Goal: Transaction & Acquisition: Purchase product/service

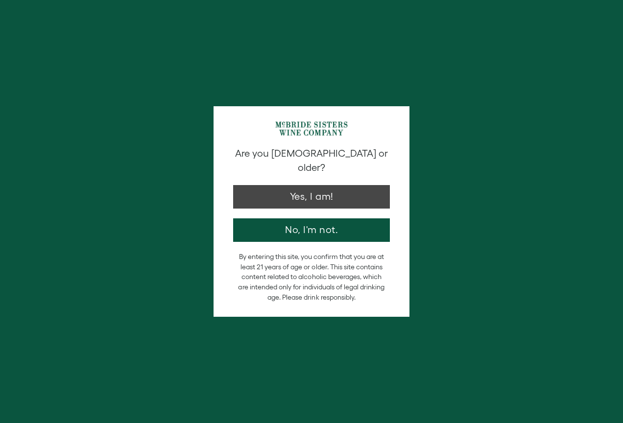
click at [320, 185] on button "Yes, I am!" at bounding box center [311, 197] width 157 height 24
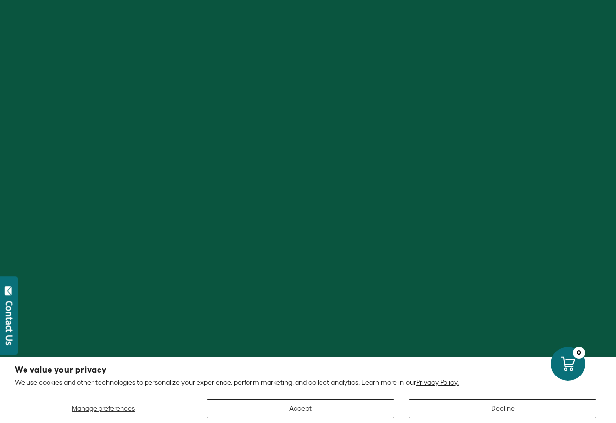
scroll to position [147, 0]
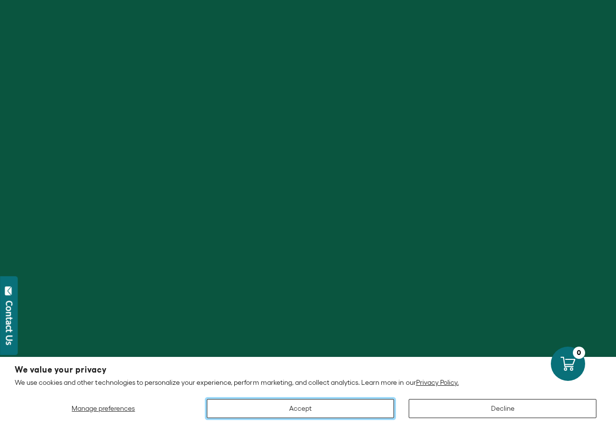
click at [349, 414] on button "Accept" at bounding box center [301, 408] width 188 height 19
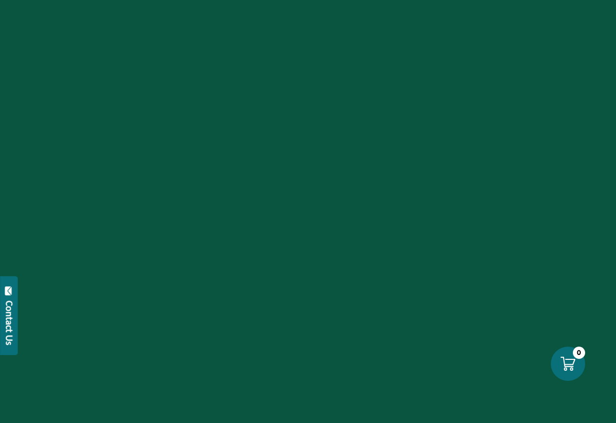
scroll to position [245, 0]
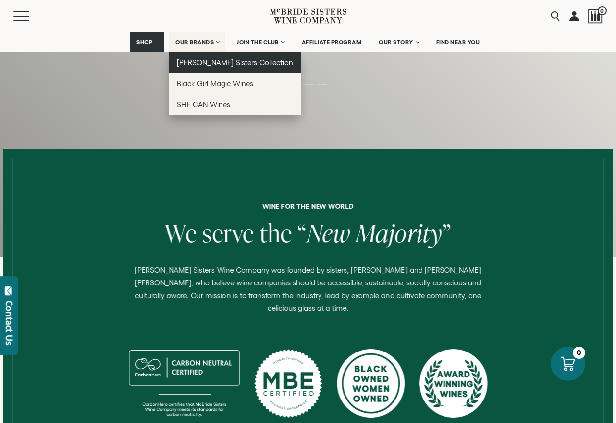
click at [199, 59] on span "[PERSON_NAME] Sisters Collection" at bounding box center [235, 62] width 116 height 8
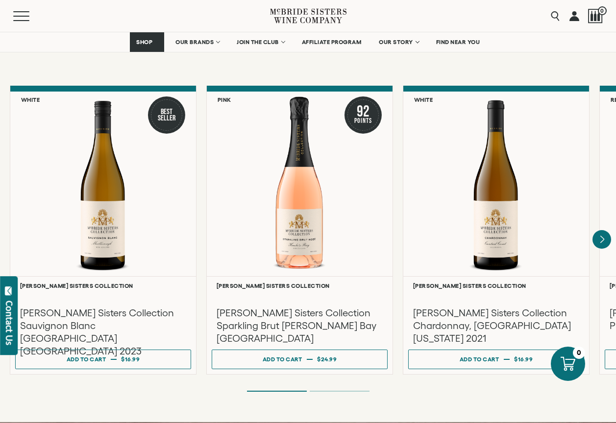
scroll to position [833, 0]
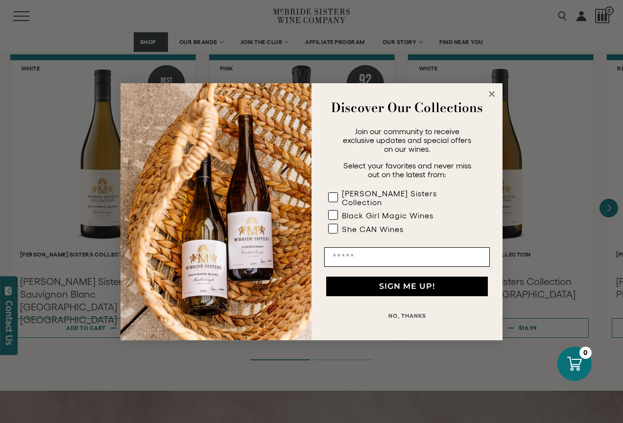
click at [492, 94] on circle "Close dialog" at bounding box center [492, 93] width 11 height 11
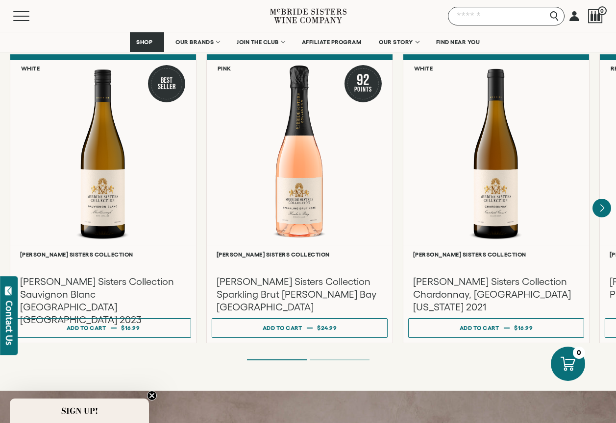
click at [554, 16] on input "Search" at bounding box center [506, 16] width 117 height 19
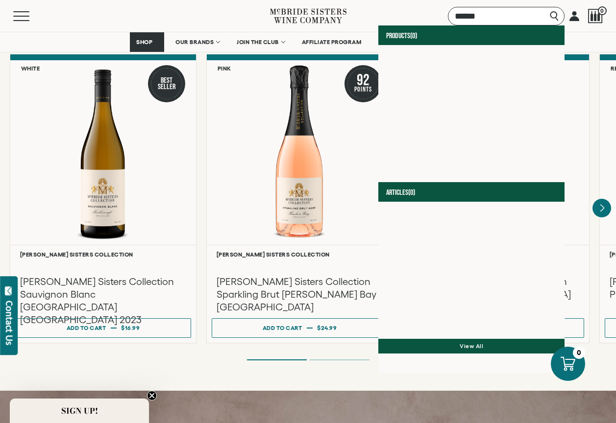
type input "******"
click at [527, 19] on input "******" at bounding box center [506, 16] width 117 height 19
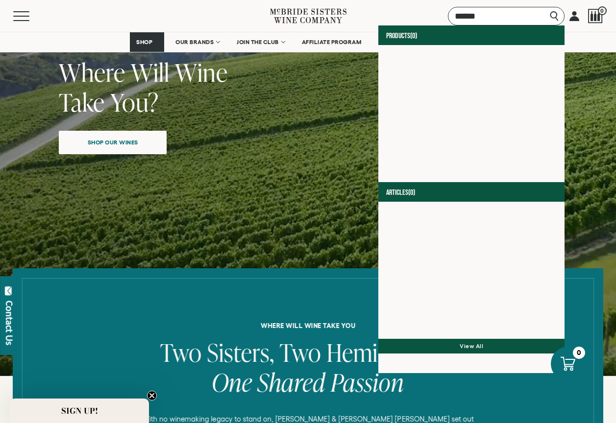
scroll to position [0, 0]
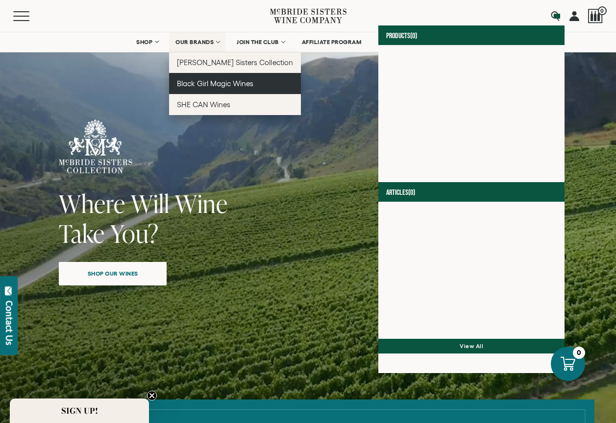
click at [211, 79] on span "Black Girl Magic Wines" at bounding box center [215, 83] width 76 height 8
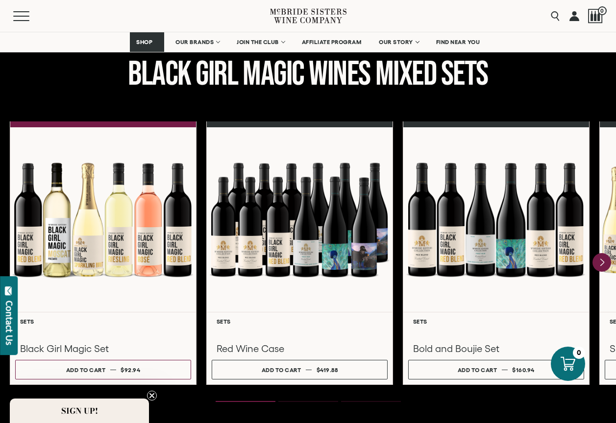
scroll to position [1323, 0]
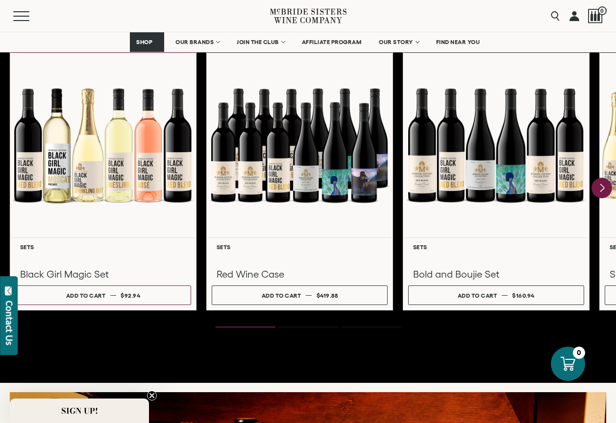
click at [601, 191] on icon "Next" at bounding box center [602, 188] width 4 height 8
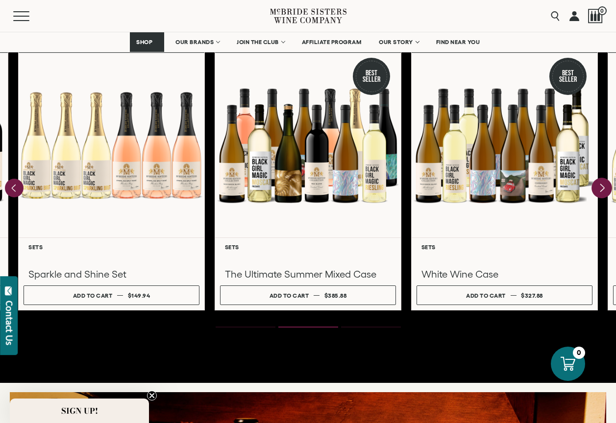
click at [601, 191] on icon "Next" at bounding box center [602, 188] width 4 height 8
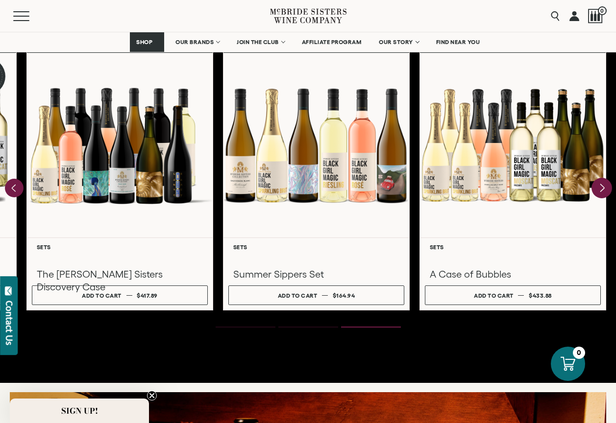
click at [601, 191] on div at bounding box center [513, 145] width 186 height 185
